Goal: Task Accomplishment & Management: Manage account settings

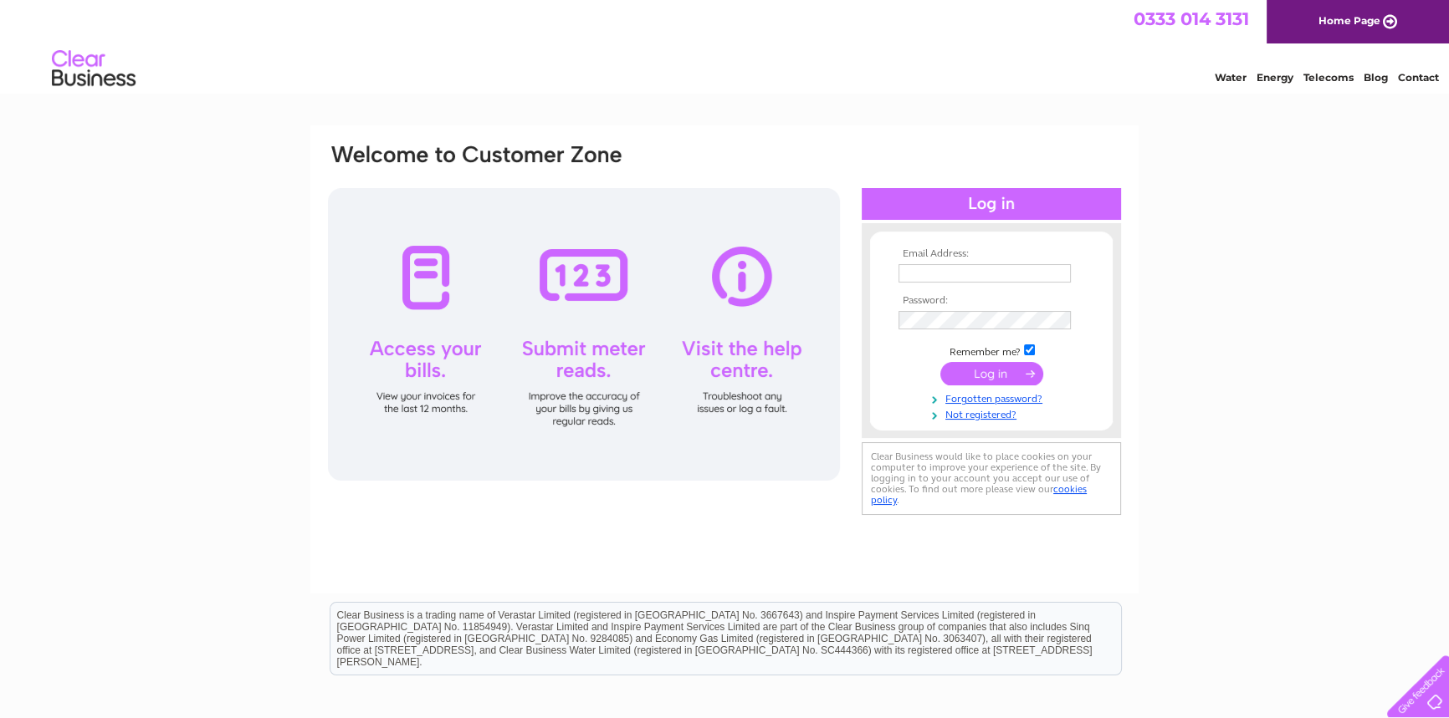
type input "whalehillpharmacy@outlook.com"
click at [1025, 374] on input "submit" at bounding box center [991, 373] width 103 height 23
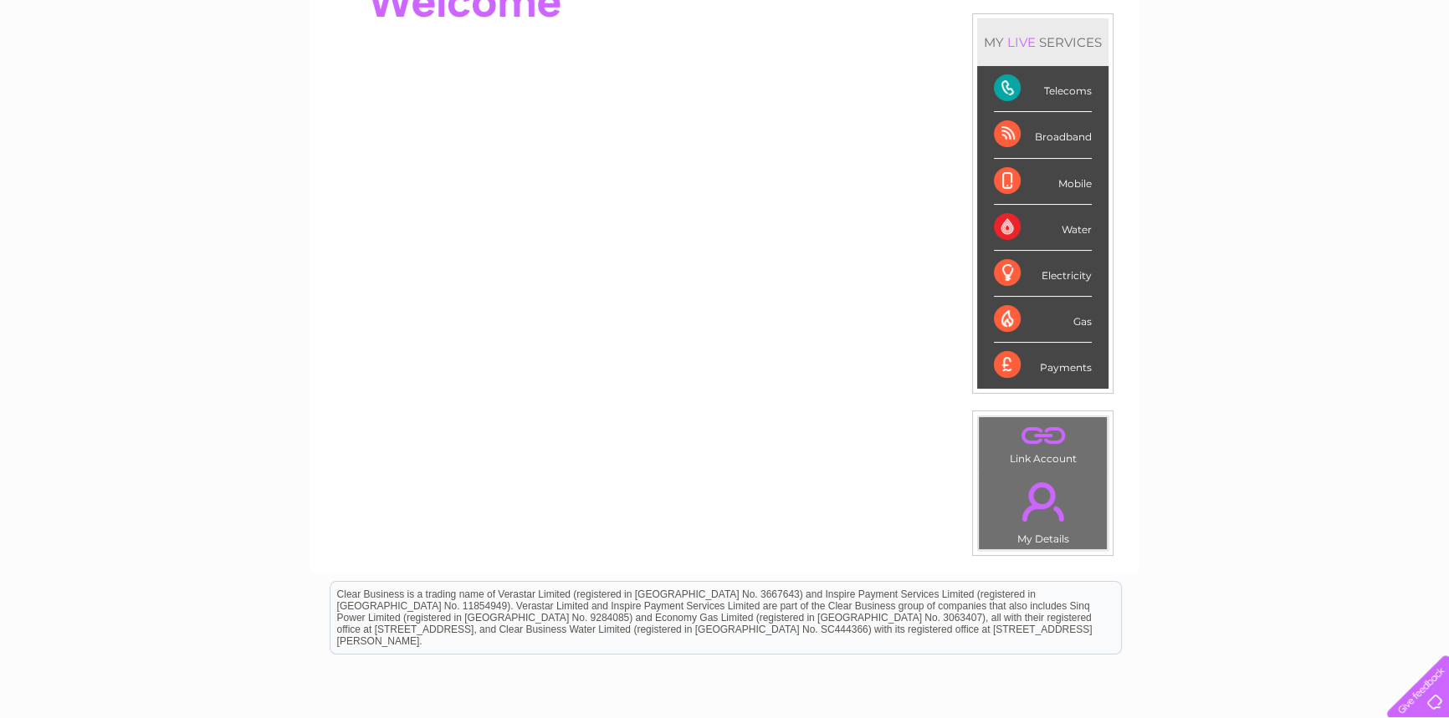
scroll to position [75, 0]
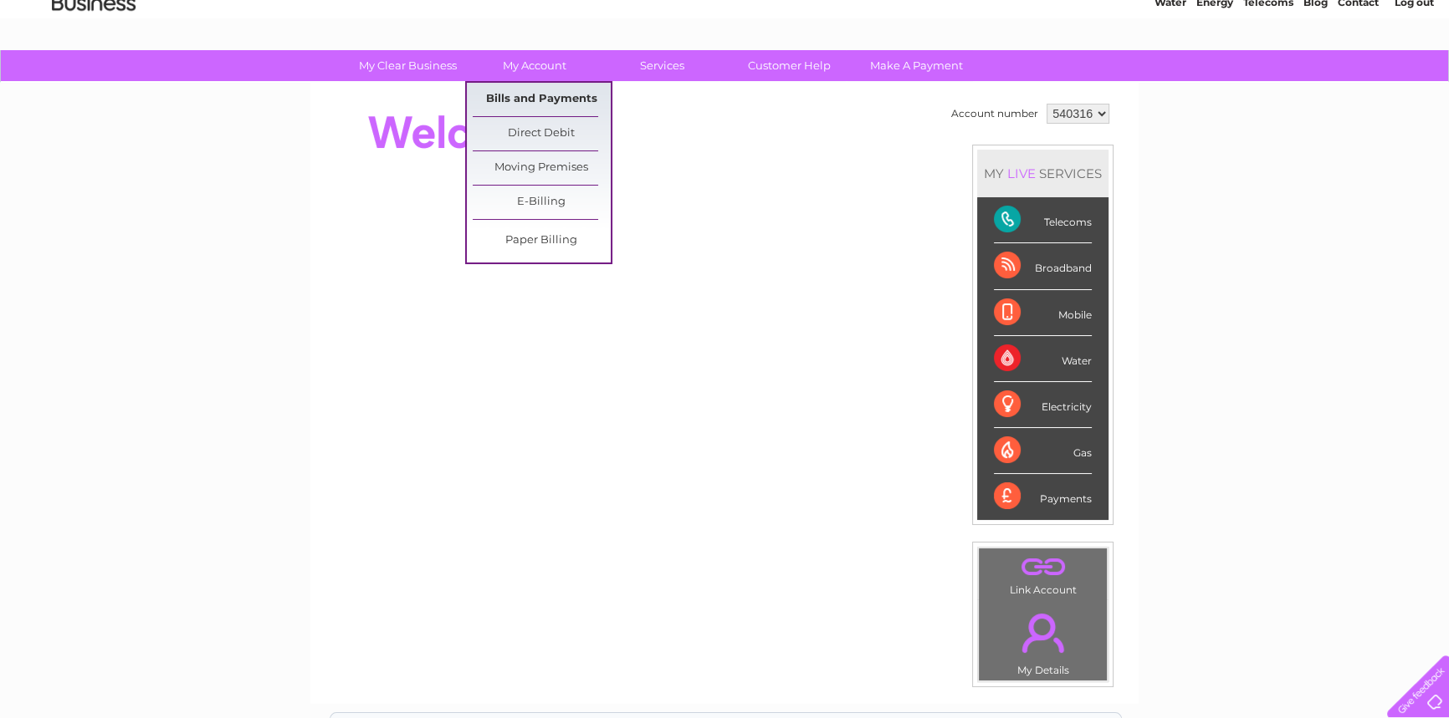
click at [556, 96] on link "Bills and Payments" at bounding box center [542, 99] width 138 height 33
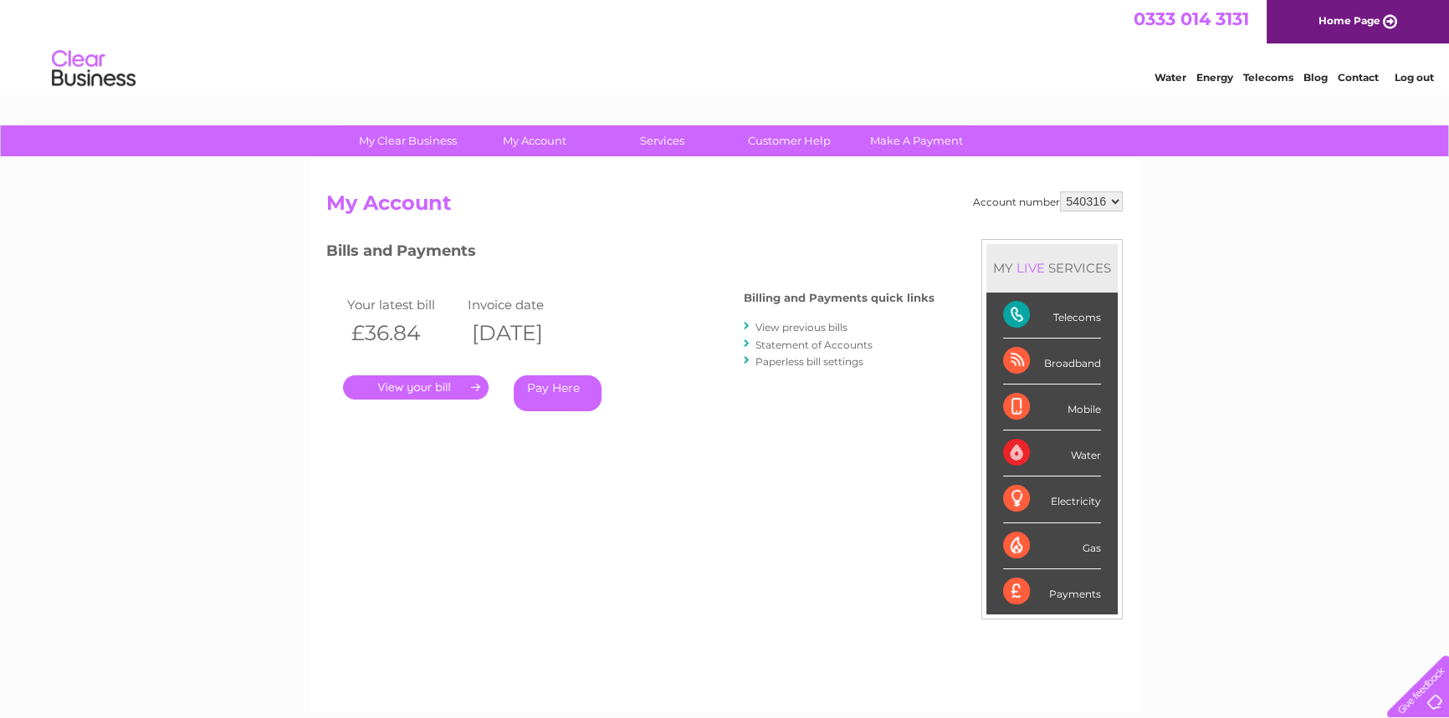
click at [426, 384] on link "." at bounding box center [416, 388] width 146 height 24
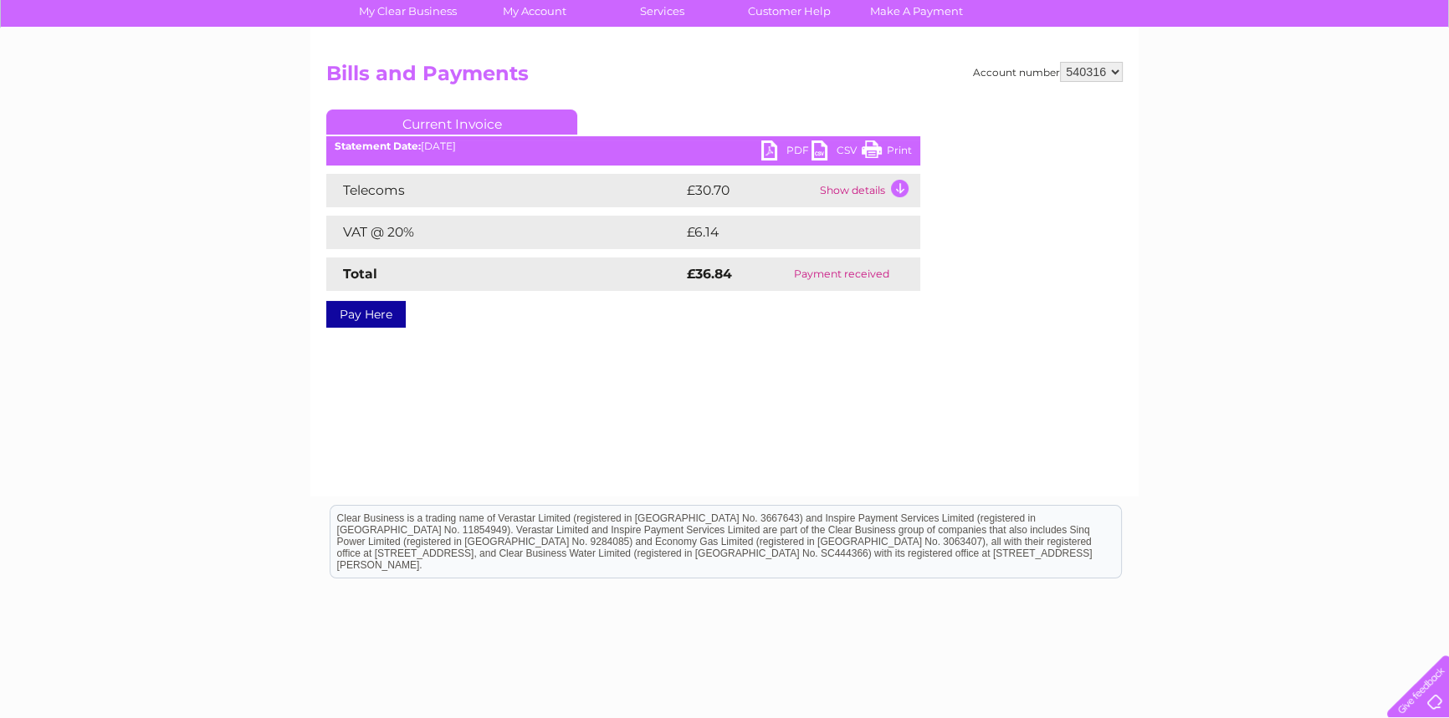
scroll to position [54, 0]
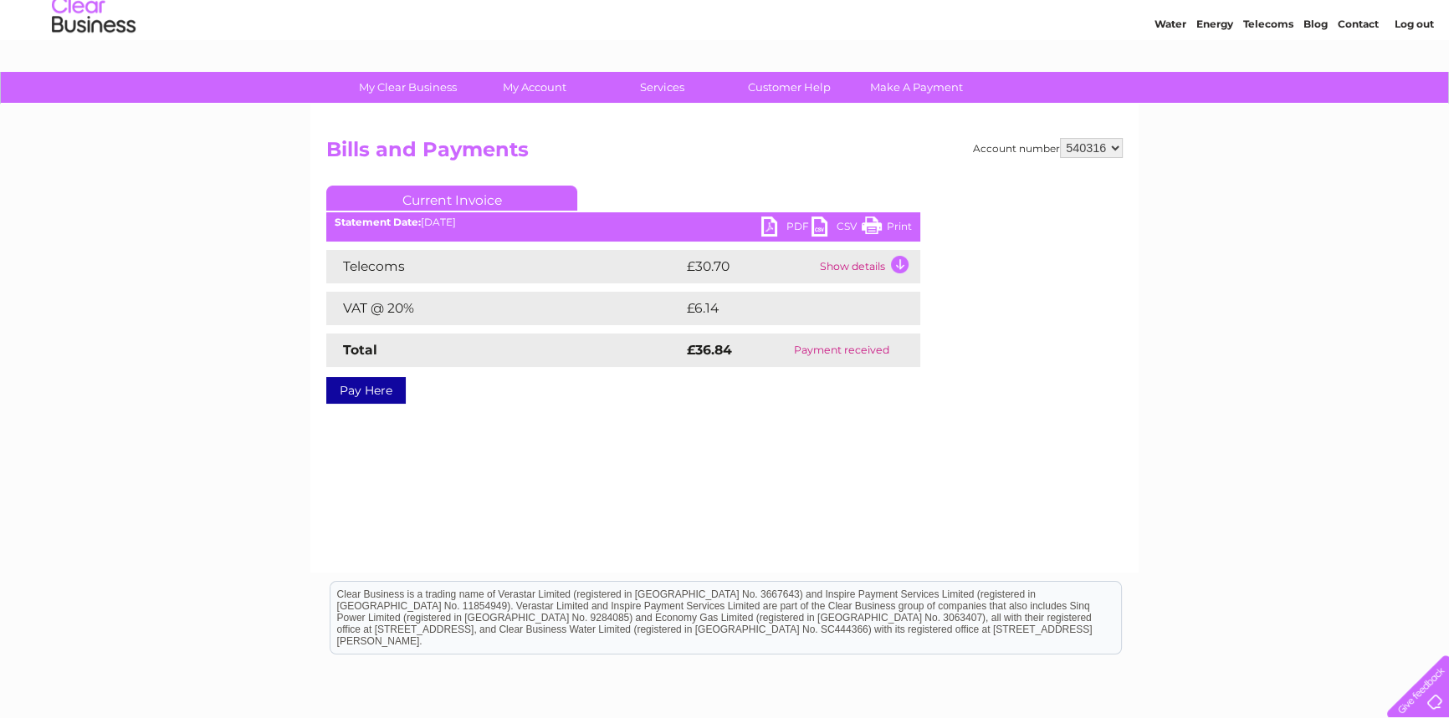
click at [782, 229] on link "PDF" at bounding box center [786, 229] width 50 height 24
